Goal: Task Accomplishment & Management: Use online tool/utility

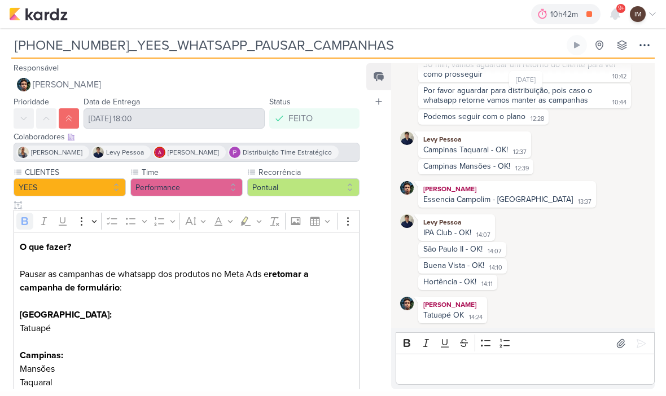
scroll to position [77, 0]
click at [582, 23] on div "10h42m" at bounding box center [565, 14] width 69 height 20
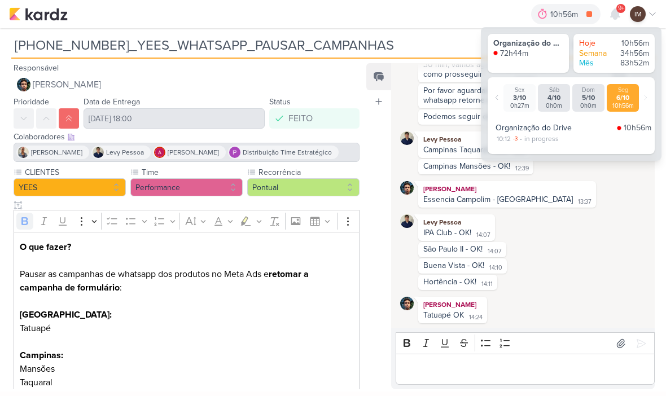
click at [590, 19] on icon at bounding box center [589, 14] width 16 height 16
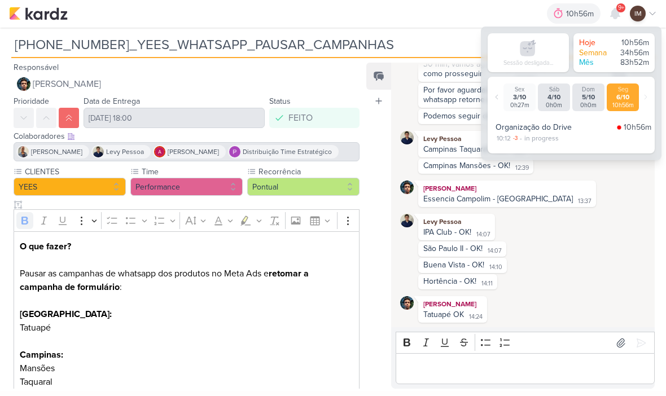
click at [617, 106] on div "10h56m" at bounding box center [623, 105] width 28 height 7
click at [617, 97] on div "6/10" at bounding box center [623, 98] width 28 height 8
click at [617, 106] on div "10h56m" at bounding box center [623, 105] width 28 height 7
click at [643, 96] on icon at bounding box center [645, 97] width 7 height 7
click at [636, 95] on div "Seg 6/10 10h56m" at bounding box center [623, 98] width 32 height 28
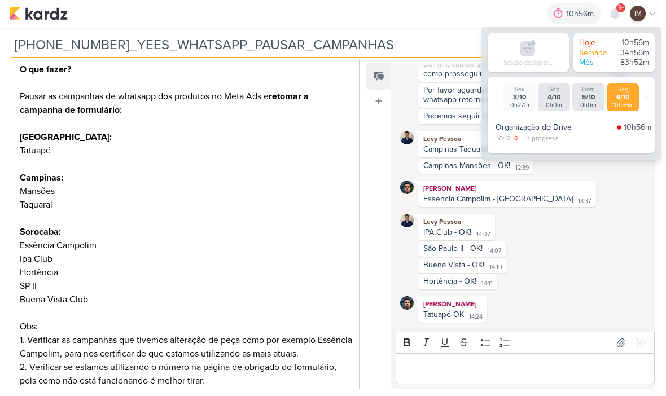
scroll to position [201, 0]
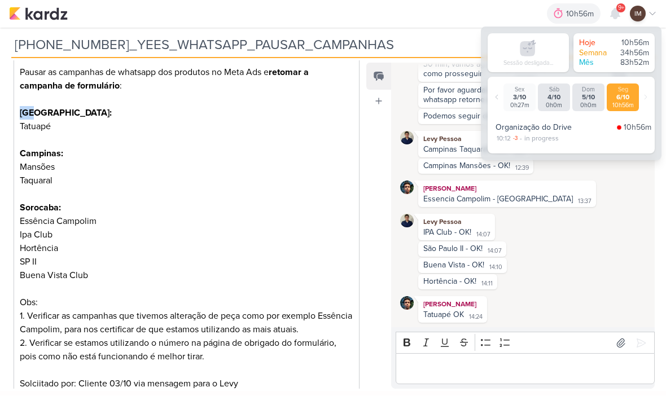
click at [254, 68] on p "O que fazer? Pausar as campanhas de whatsapp dos produtos no Meta Ads e retomar…" at bounding box center [187, 154] width 334 height 230
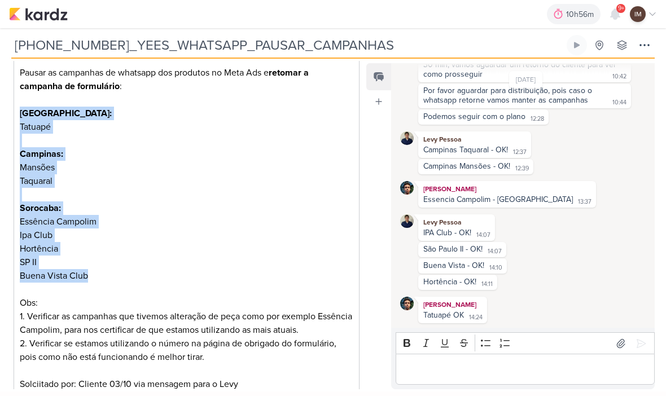
copy div "São Paulo: Tatuapé Campinas: Mansões Taquaral Sorocaba: Essência Campolim Ipa C…"
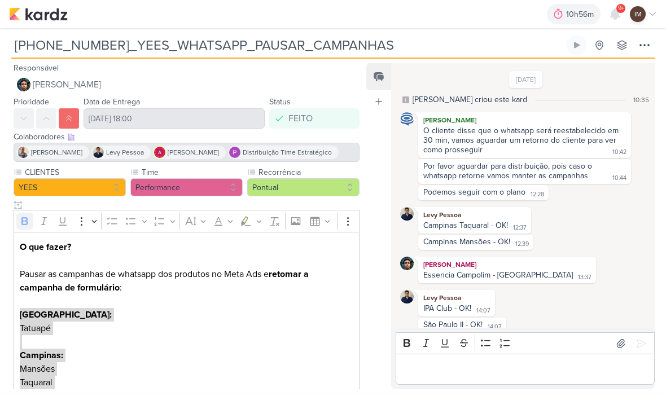
scroll to position [0, 0]
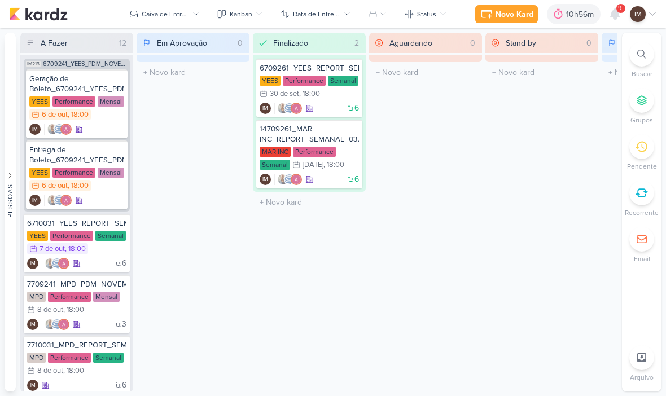
click at [574, 12] on div "10h56m" at bounding box center [581, 14] width 31 height 12
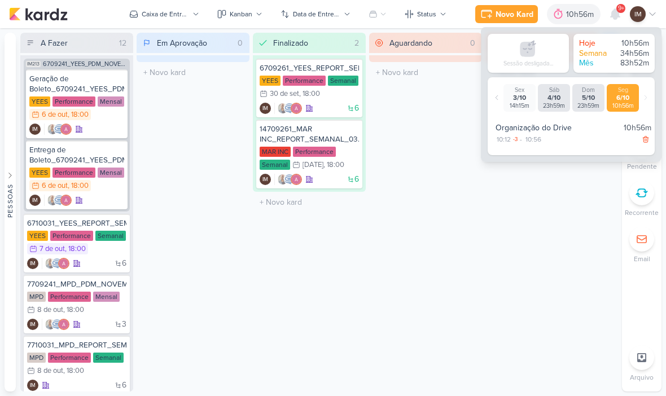
click at [642, 140] on icon at bounding box center [646, 139] width 8 height 8
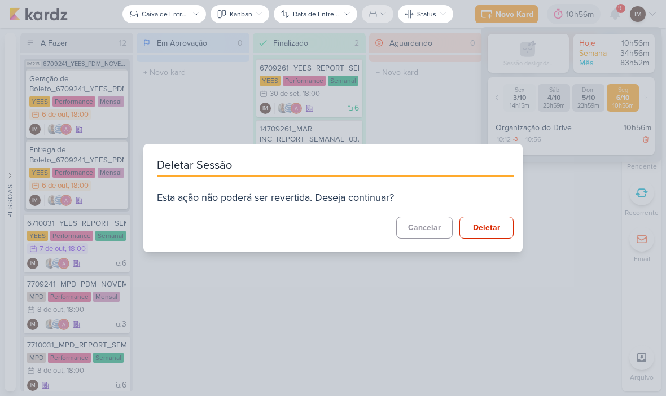
click at [502, 230] on button "Deletar" at bounding box center [486, 228] width 54 height 22
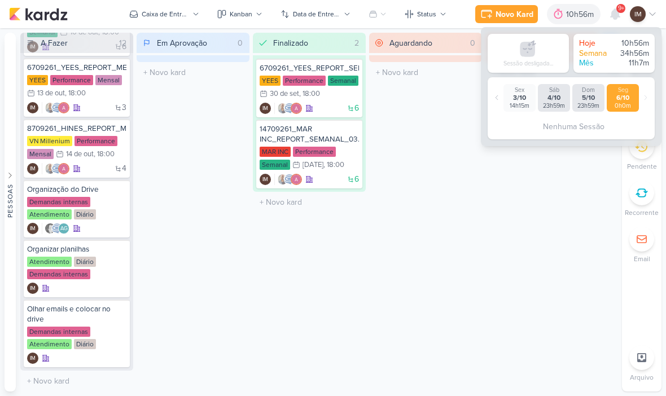
scroll to position [532, 0]
click at [120, 314] on icon at bounding box center [118, 310] width 9 height 9
click at [495, 212] on div "Stand by 0 Mover Para Esquerda Mover Para Direita [GEOGRAPHIC_DATA] O título do…" at bounding box center [541, 212] width 113 height 359
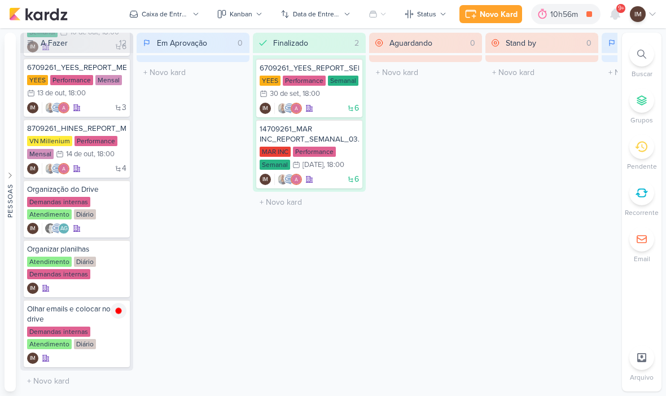
click at [551, 10] on div "10h56m" at bounding box center [565, 14] width 31 height 12
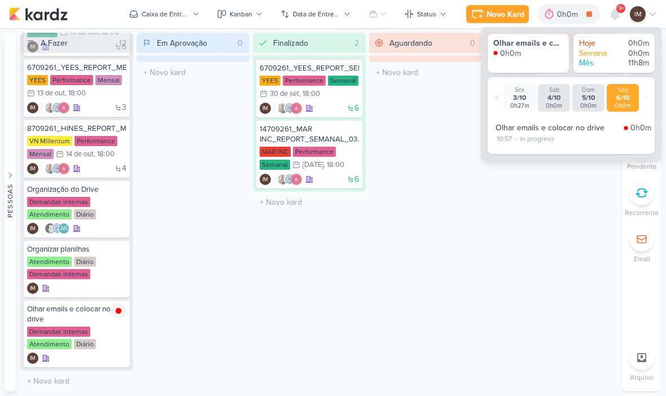
click at [497, 96] on icon at bounding box center [496, 97] width 7 height 7
click at [494, 93] on div at bounding box center [496, 97] width 9 height 23
click at [493, 92] on div at bounding box center [496, 97] width 9 height 23
click at [497, 100] on icon at bounding box center [496, 97] width 7 height 7
click at [497, 90] on div at bounding box center [496, 97] width 9 height 23
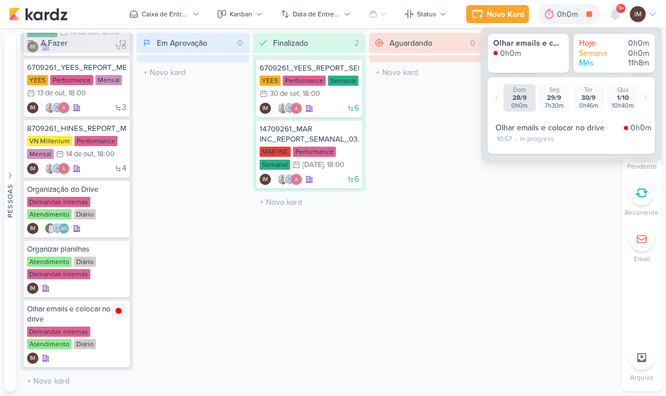
click at [566, 192] on div "Stand by 0 Mover Para Esquerda Mover Para Direita [GEOGRAPHIC_DATA] O título do…" at bounding box center [541, 212] width 113 height 359
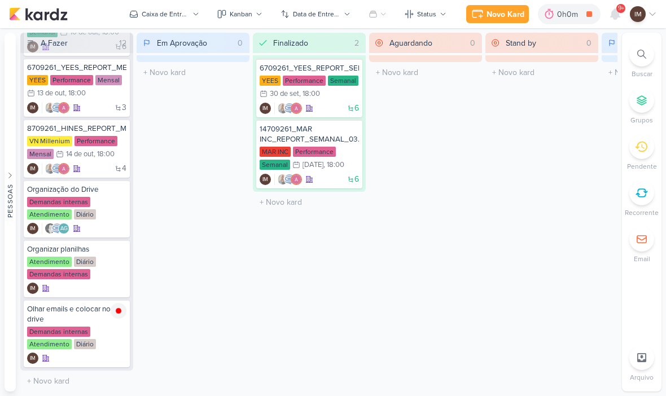
click at [500, 8] on div "Novo Kard" at bounding box center [505, 14] width 38 height 12
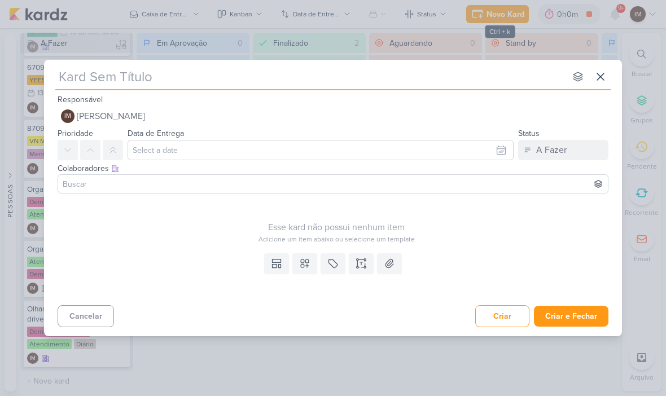
click at [129, 74] on input "text" at bounding box center [310, 77] width 510 height 20
type input "[PHONE_NUMBER]_YEES_WHATSAPP_RETOMAR_CAMPANHA"
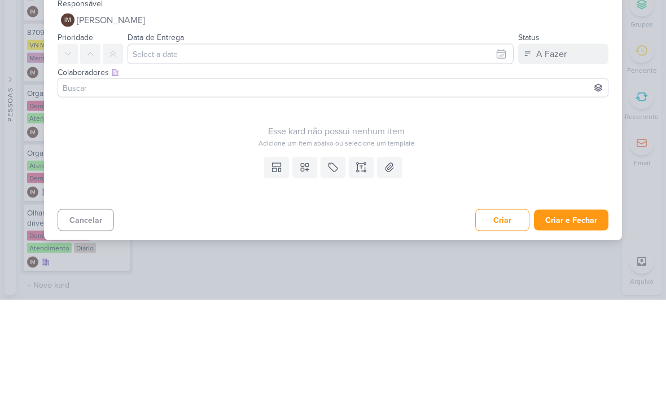
type input "[PHONE_NUMBER]_YEES_WHATSAPP_RETOMAR_CAMPANHA"
click at [86, 146] on icon at bounding box center [90, 150] width 9 height 9
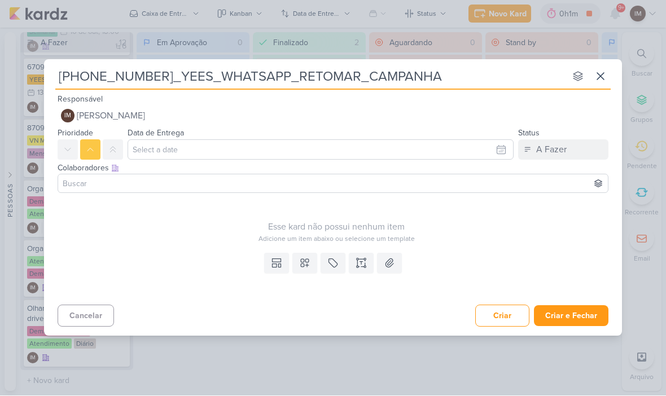
click at [361, 264] on icon at bounding box center [360, 263] width 11 height 11
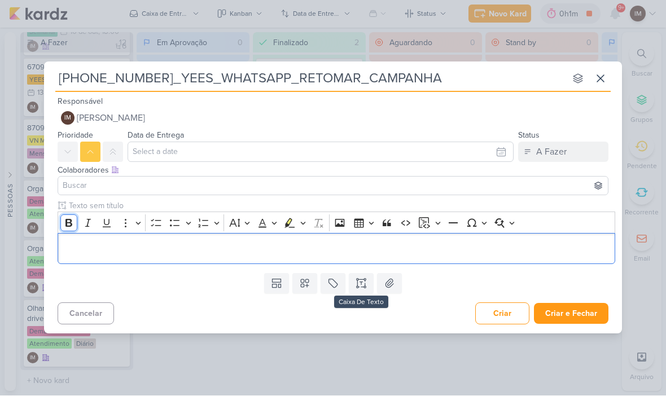
click at [67, 228] on icon "Editor toolbar" at bounding box center [68, 223] width 11 height 11
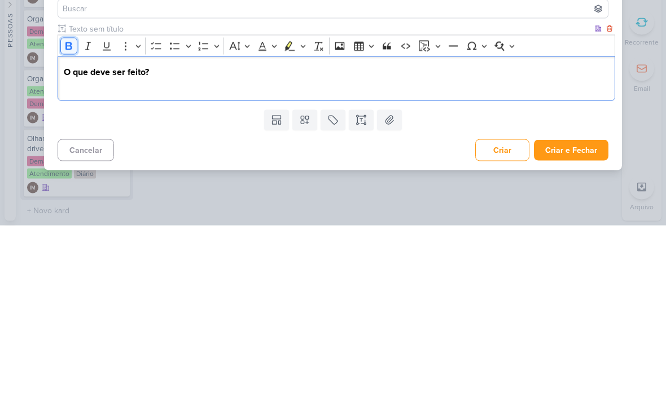
click at [73, 211] on icon "Editor toolbar" at bounding box center [68, 216] width 11 height 11
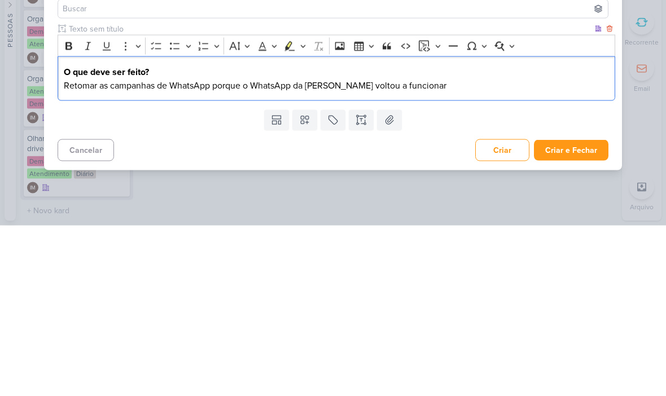
click at [209, 249] on p "Retomar as campanhas de WhatsApp porque o WhatsApp da [PERSON_NAME] voltou a fu…" at bounding box center [337, 256] width 546 height 14
click at [235, 249] on p "Retomar as campanhas de WhatsApp porque o WhatsApp da [PERSON_NAME] voltou a fu…" at bounding box center [337, 256] width 546 height 14
click at [243, 249] on p "Retomar as campanhas de WhatsApp porque o WhatsApp da [PERSON_NAME] voltou a fu…" at bounding box center [337, 256] width 546 height 14
click at [213, 249] on p "Retomar as campanhas de WhatsApp porque o WhatsApp da [PERSON_NAME] voltou a fu…" at bounding box center [337, 256] width 546 height 14
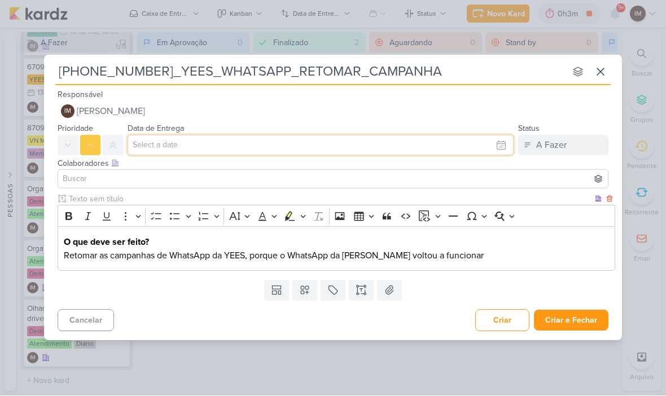
click at [484, 147] on input "text" at bounding box center [321, 145] width 386 height 20
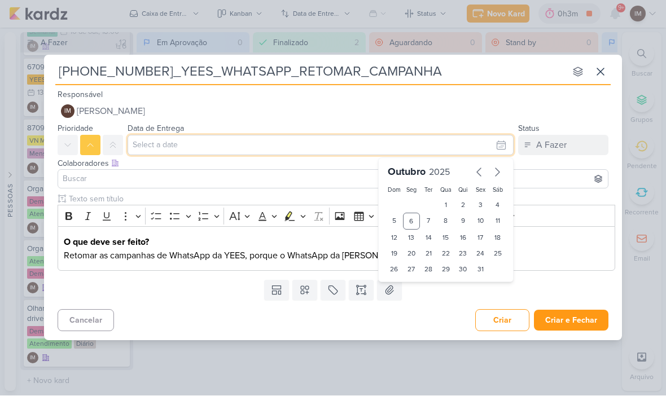
click at [444, 220] on div "8" at bounding box center [445, 221] width 17 height 17
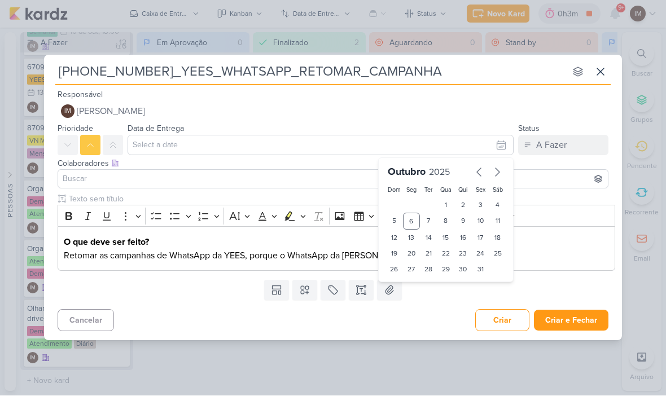
type input "8 de outubro de 2025 às 23:59"
click at [410, 290] on select "00 01 02 03 04 05 06 07 08 09 10 11 12 13 14 15 16 17 18 19 20 21 22 23" at bounding box center [411, 289] width 16 height 14
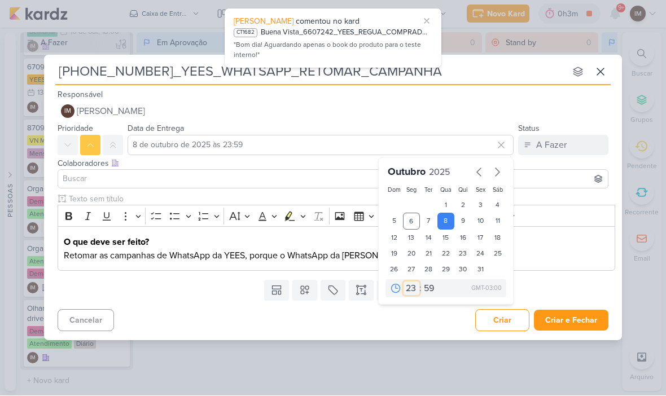
select select "18"
type input "[DATE] 18:59"
click at [430, 287] on select "00 05 10 15 20 25 30 35 40 45 50 55 59" at bounding box center [429, 289] width 16 height 14
select select "0"
type input "[DATE] 18:00"
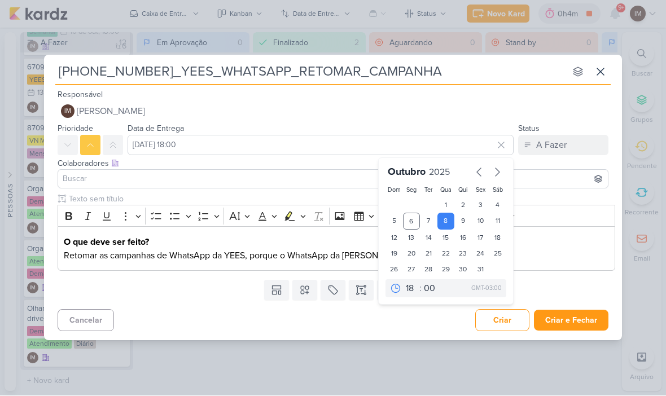
click at [286, 259] on p "Retomar as campanhas de WhatsApp da YEES, porque o WhatsApp da [PERSON_NAME] vo…" at bounding box center [337, 256] width 546 height 14
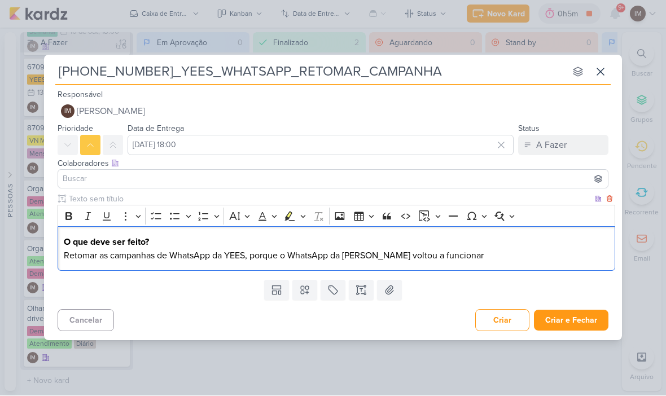
click at [484, 251] on p "Retomar as campanhas de WhatsApp da YEES, porque o WhatsApp da [PERSON_NAME] vo…" at bounding box center [337, 256] width 546 height 14
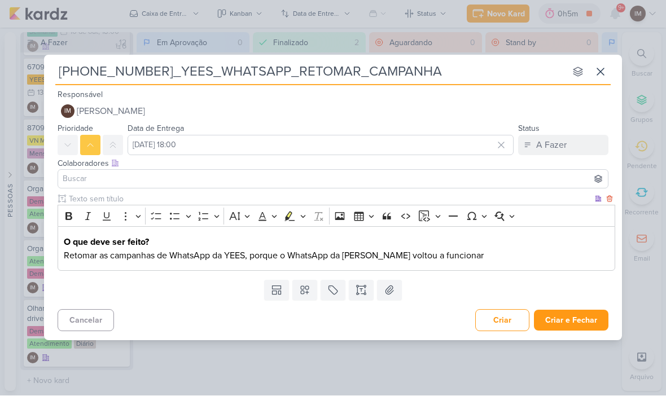
click at [460, 258] on p "Retomar as campanhas de WhatsApp da YEES, porque o WhatsApp da [PERSON_NAME] vo…" at bounding box center [337, 256] width 546 height 14
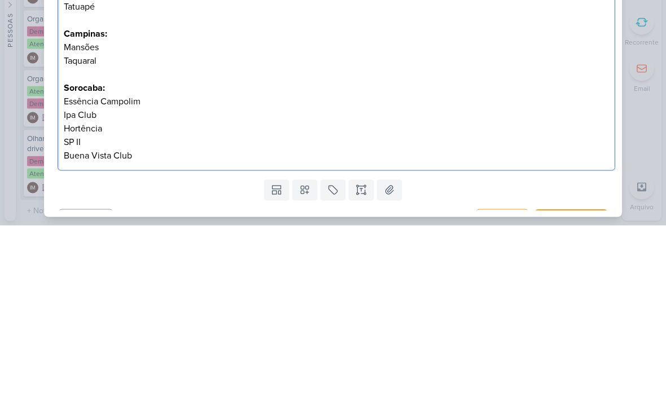
scroll to position [53, 0]
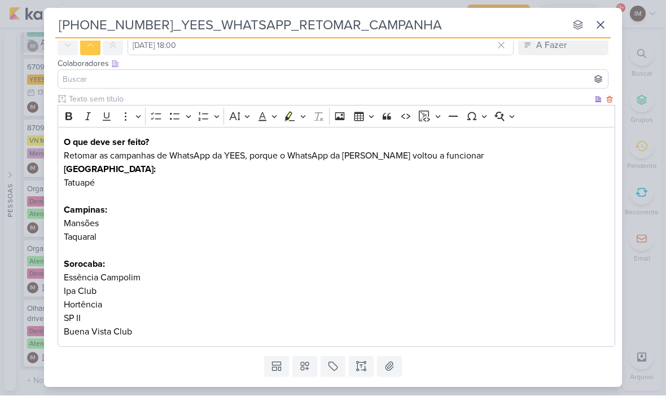
click at [475, 152] on p "Retomar as campanhas de WhatsApp da YEES, porque o WhatsApp da [PERSON_NAME] vo…" at bounding box center [337, 157] width 546 height 14
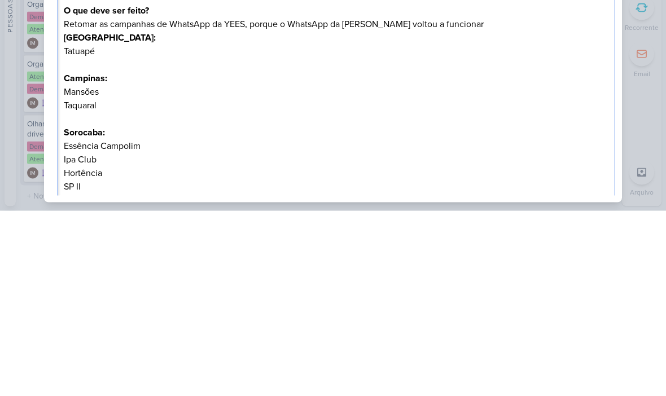
scroll to position [0, 0]
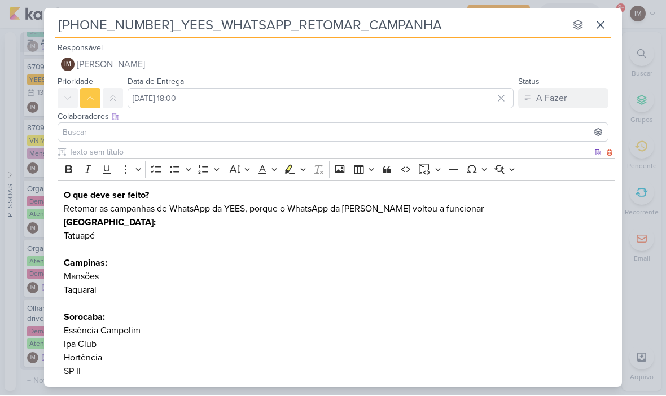
click at [240, 207] on p "Retomar as campanhas de WhatsApp da YEES, porque o WhatsApp da [PERSON_NAME] vo…" at bounding box center [337, 210] width 546 height 14
click at [205, 207] on p "Retomar as campanhas de WhatsApp da YEES d, porque o WhatsApp da YEES voltou a …" at bounding box center [337, 210] width 546 height 14
click at [263, 207] on p "Retomar as campanhas de WhatsApp dos produtos da YEES d, porque o WhatsApp da Y…" at bounding box center [337, 210] width 546 height 14
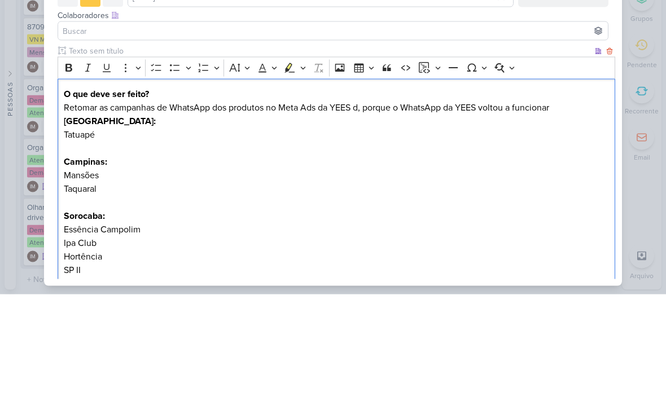
click at [359, 203] on p "Retomar as campanhas de WhatsApp dos produtos no Meta Ads da YEES d, porque o W…" at bounding box center [337, 210] width 546 height 14
click at [551, 203] on p "Retomar as campanhas de WhatsApp dos produtos no Meta Ads da YEES, porque o Wha…" at bounding box center [337, 210] width 546 height 14
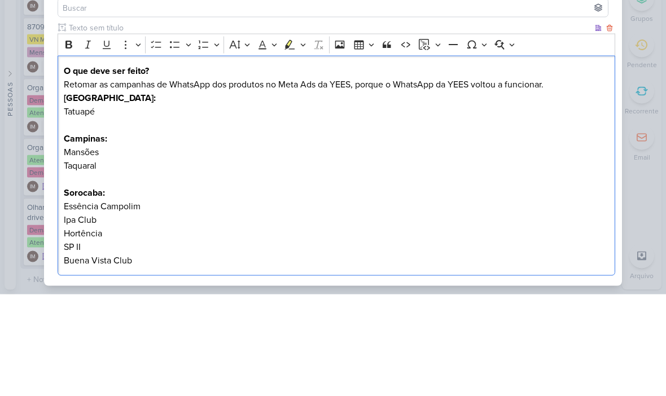
scroll to position [24, 0]
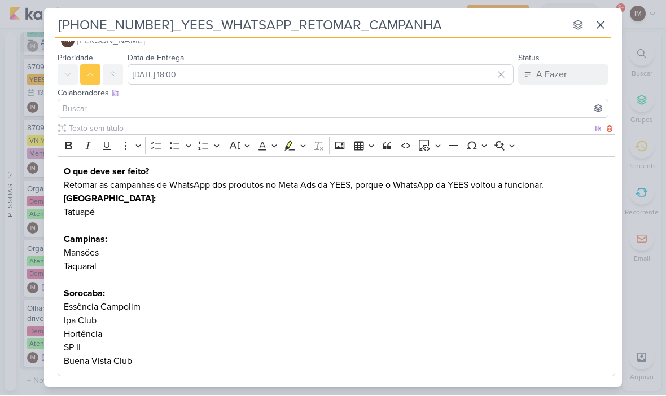
click at [562, 185] on p "Retomar as campanhas de WhatsApp dos produtos no Meta Ads da YEES, porque o Wha…" at bounding box center [337, 186] width 546 height 14
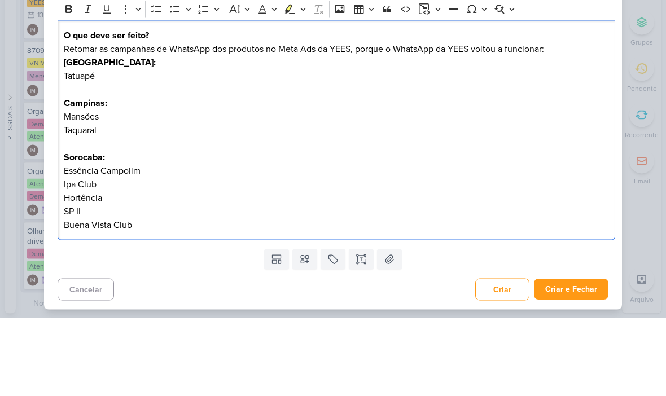
click at [92, 134] on p "[GEOGRAPHIC_DATA]: Tatuapé Campinas: Mansões Taquaral Sorocaba: Essência Campol…" at bounding box center [337, 215] width 546 height 163
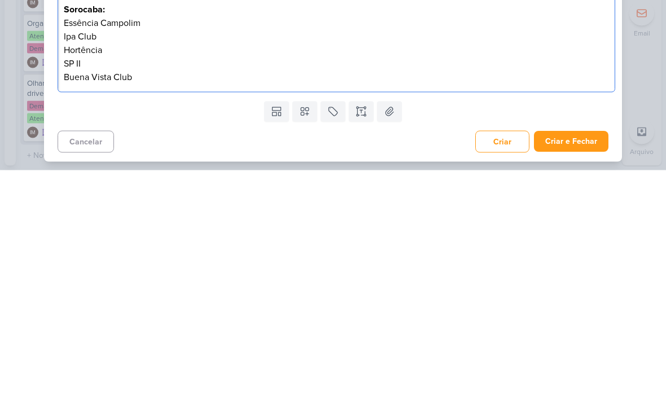
click at [130, 98] on div "O que deve ser feito? Retomar as campanhas de WhatsApp dos produtos no Meta Ads…" at bounding box center [336, 208] width 557 height 221
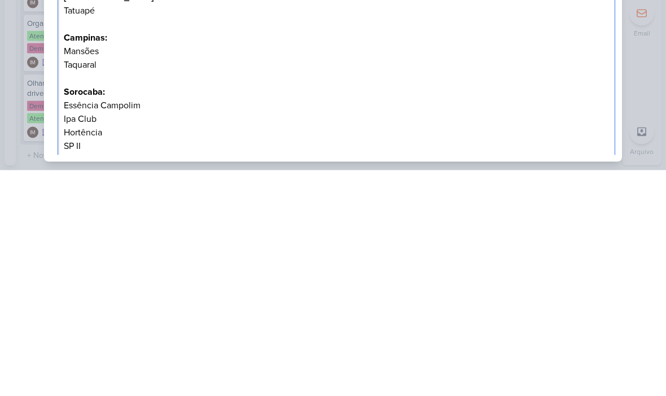
scroll to position [-1, 0]
click at [660, 58] on div "[PHONE_NUMBER]_YEES_WHATSAPP_RETOMAR_CAMPANHA nenhum grupo disponível esc Respo…" at bounding box center [333, 198] width 666 height 396
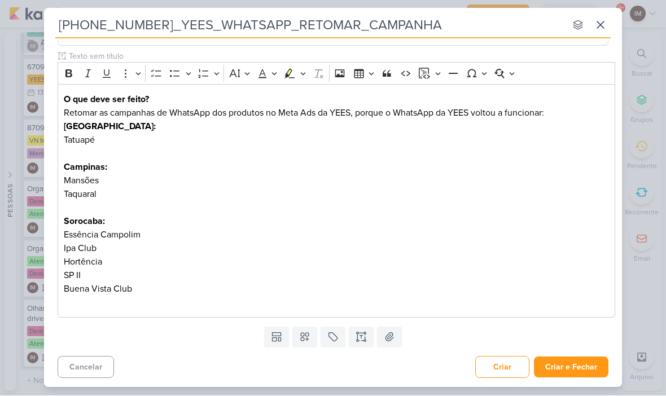
click at [70, 302] on p "Editor editing area: main" at bounding box center [337, 303] width 546 height 14
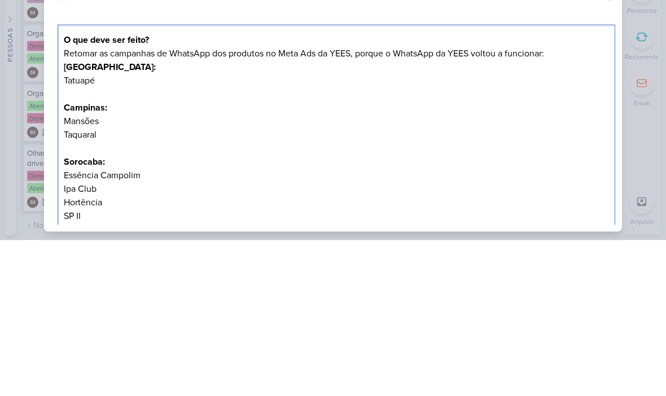
click at [644, 83] on div "[PHONE_NUMBER]_YEES_WHATSAPP_RETOMAR_CAMPANHA nenhum grupo disponível esc Respo…" at bounding box center [333, 198] width 666 height 396
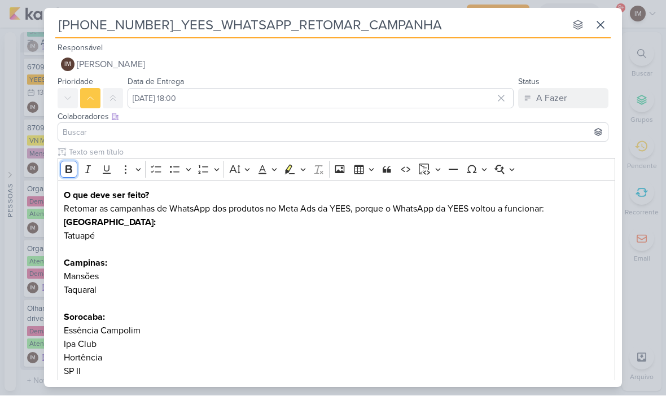
click at [73, 173] on icon "Editor toolbar" at bounding box center [68, 169] width 11 height 11
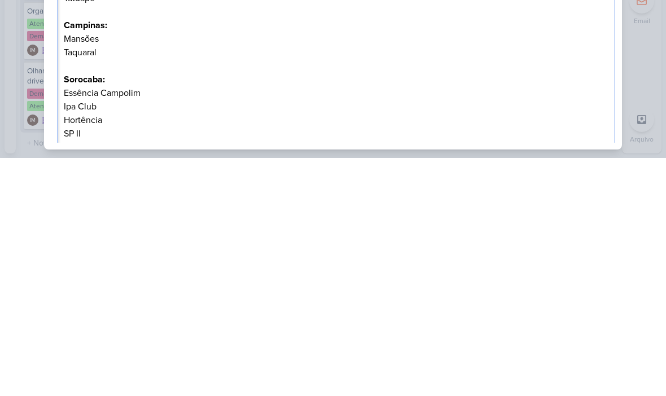
click at [647, 76] on div "[PHONE_NUMBER]_YEES_WHATSAPP_RETOMAR_CAMPANHA nenhum grupo disponível esc Respo…" at bounding box center [333, 198] width 666 height 396
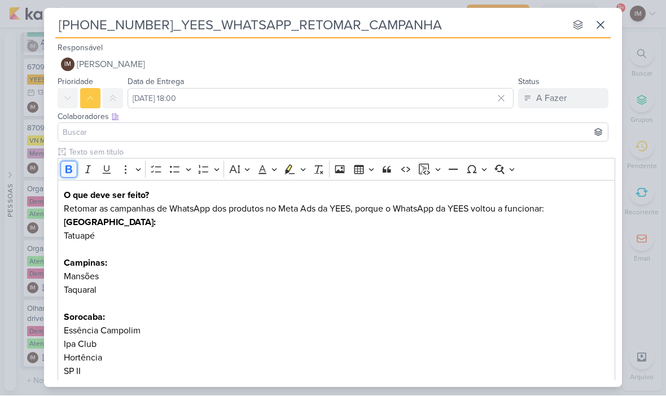
click at [71, 174] on icon "Editor toolbar" at bounding box center [68, 169] width 11 height 11
click at [464, 58] on button "IM [PERSON_NAME]" at bounding box center [333, 65] width 551 height 20
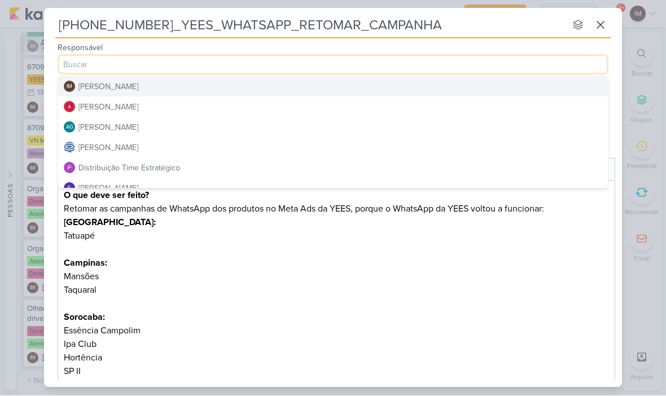
click at [244, 170] on button "Distribuição Time Estratégico" at bounding box center [333, 168] width 550 height 20
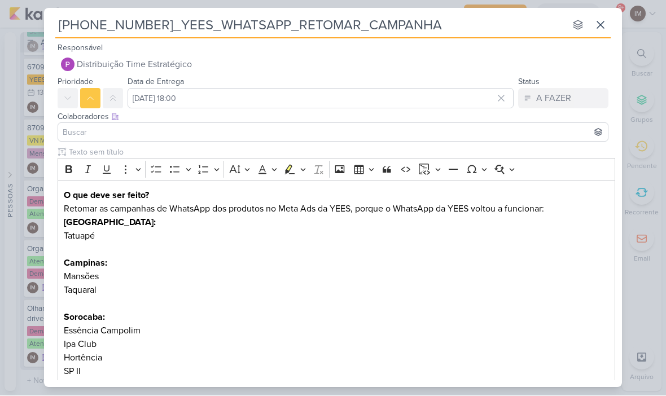
click at [279, 131] on input at bounding box center [332, 133] width 545 height 14
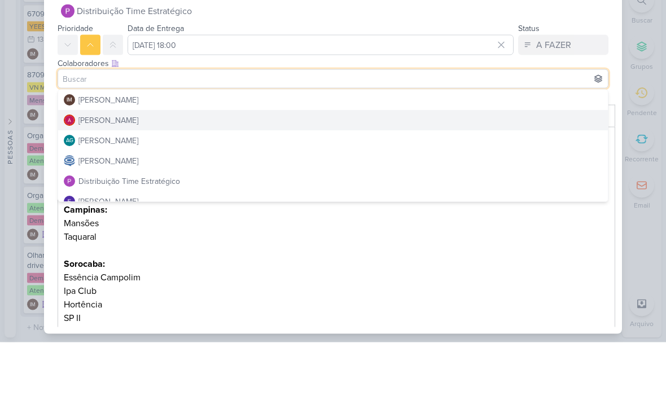
click at [251, 164] on button "[PERSON_NAME]" at bounding box center [333, 174] width 550 height 20
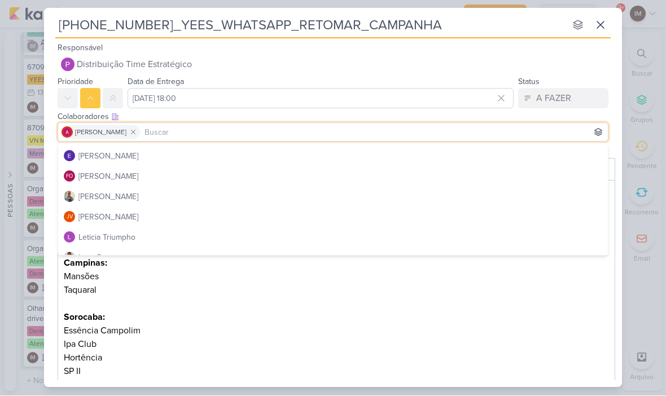
scroll to position [122, 0]
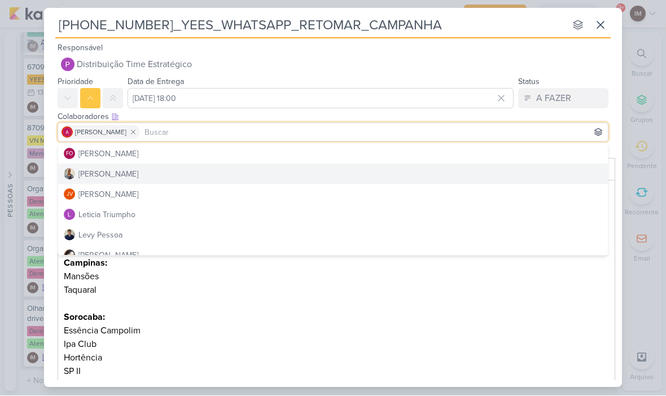
click at [270, 175] on button "[PERSON_NAME]" at bounding box center [333, 174] width 550 height 20
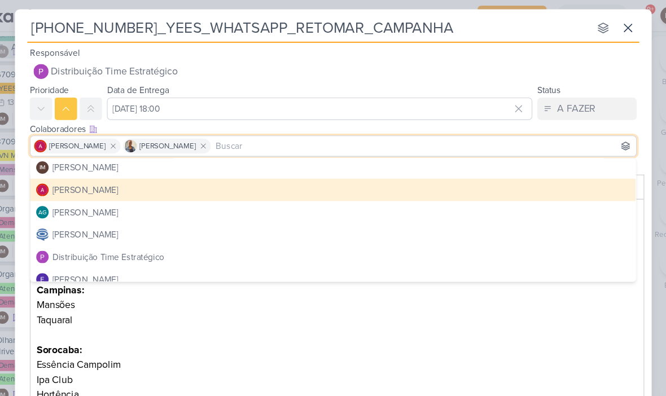
scroll to position [1, 0]
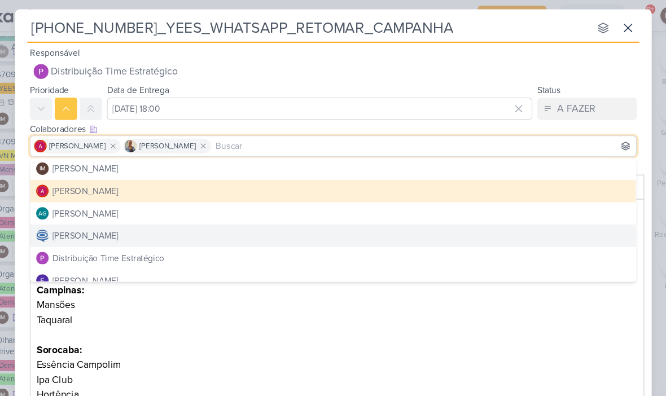
click at [229, 217] on button "[PERSON_NAME]" at bounding box center [333, 214] width 550 height 20
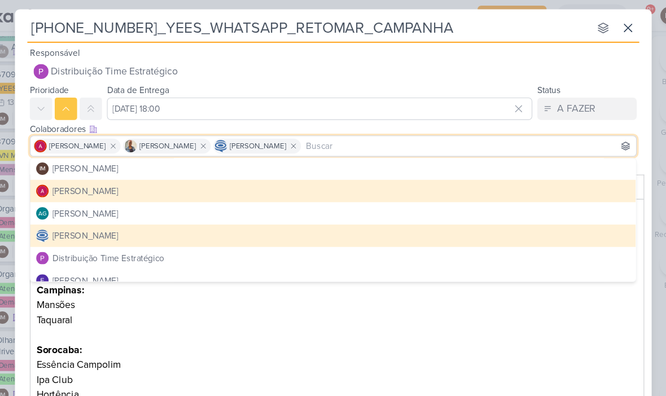
click at [236, 295] on p "[GEOGRAPHIC_DATA]: Tatuapé Campinas: Mansões Taquaral Sorocaba: Essência Campol…" at bounding box center [337, 297] width 546 height 163
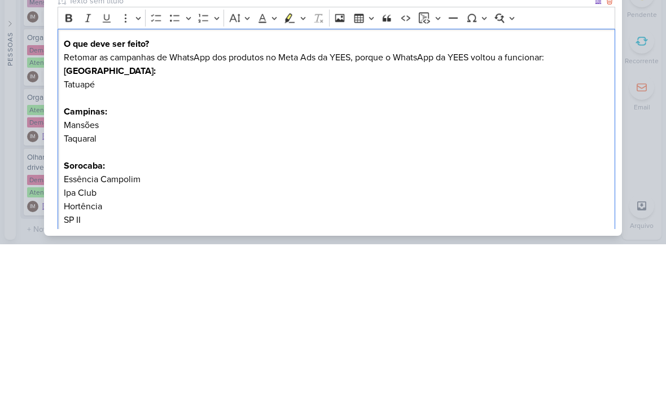
click at [647, 80] on div "[PHONE_NUMBER]_YEES_WHATSAPP_RETOMAR_CAMPANHA nenhum grupo disponível esc Respo…" at bounding box center [333, 198] width 666 height 396
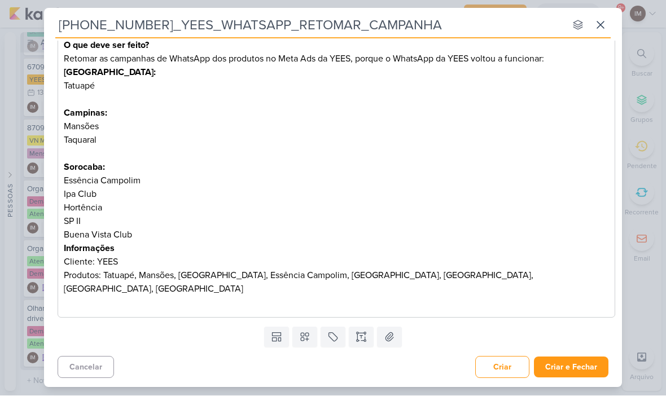
scroll to position [151, 0]
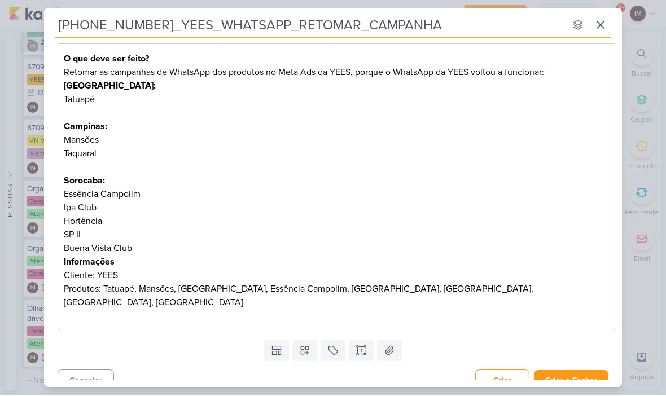
click at [578, 371] on button "Criar e Fechar" at bounding box center [571, 381] width 74 height 21
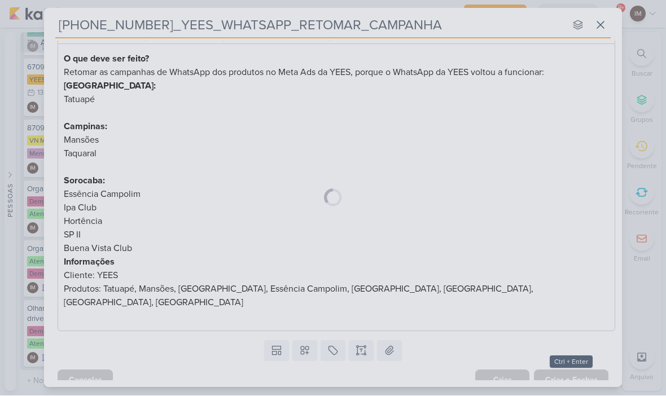
scroll to position [135, 0]
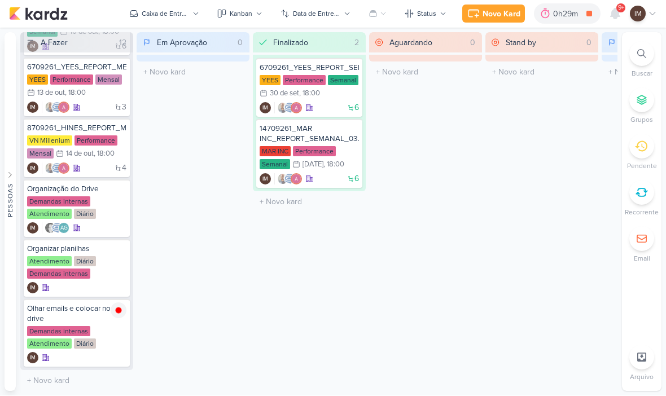
click at [620, 22] on div at bounding box center [615, 14] width 20 height 20
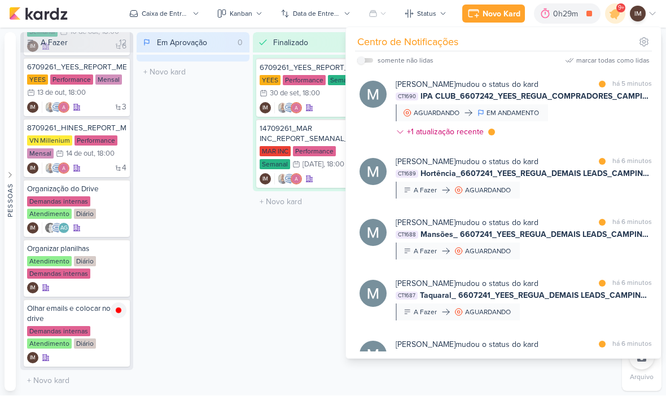
click at [208, 103] on div "Em Aprovação 0 Mover Para Esquerda Mover Para Direita [GEOGRAPHIC_DATA] O títul…" at bounding box center [193, 212] width 113 height 359
